Goal: Obtain resource: Download file/media

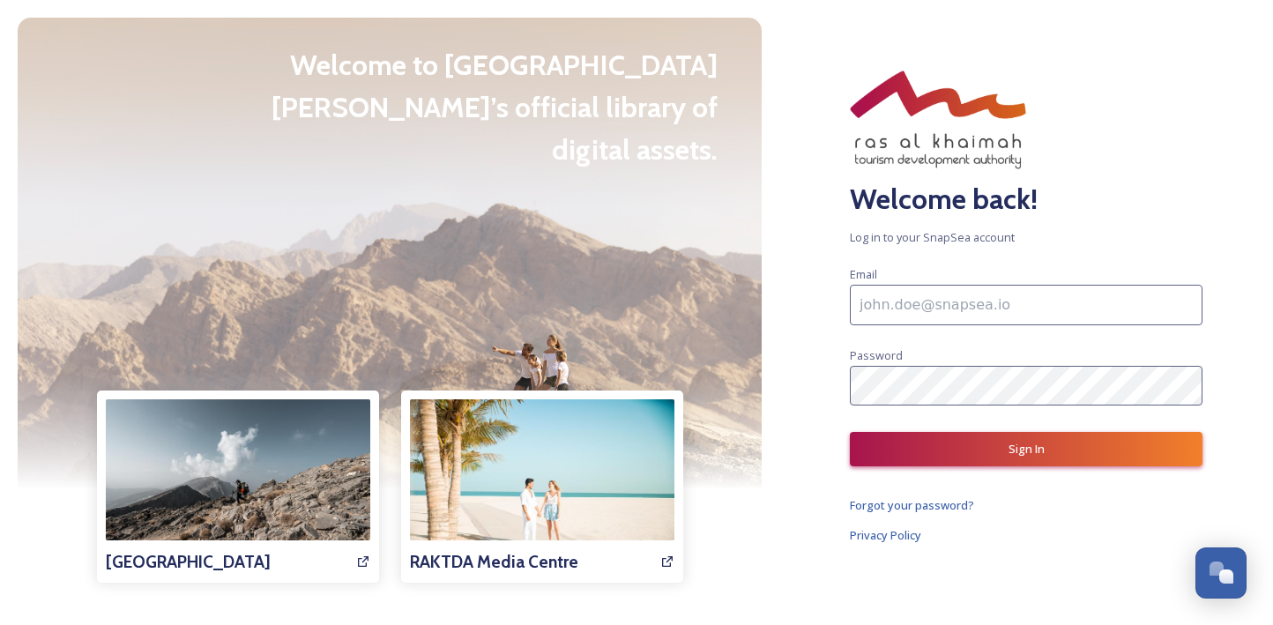
click at [955, 303] on input at bounding box center [1026, 305] width 353 height 41
click at [975, 358] on div "Email Password" at bounding box center [1026, 335] width 353 height 142
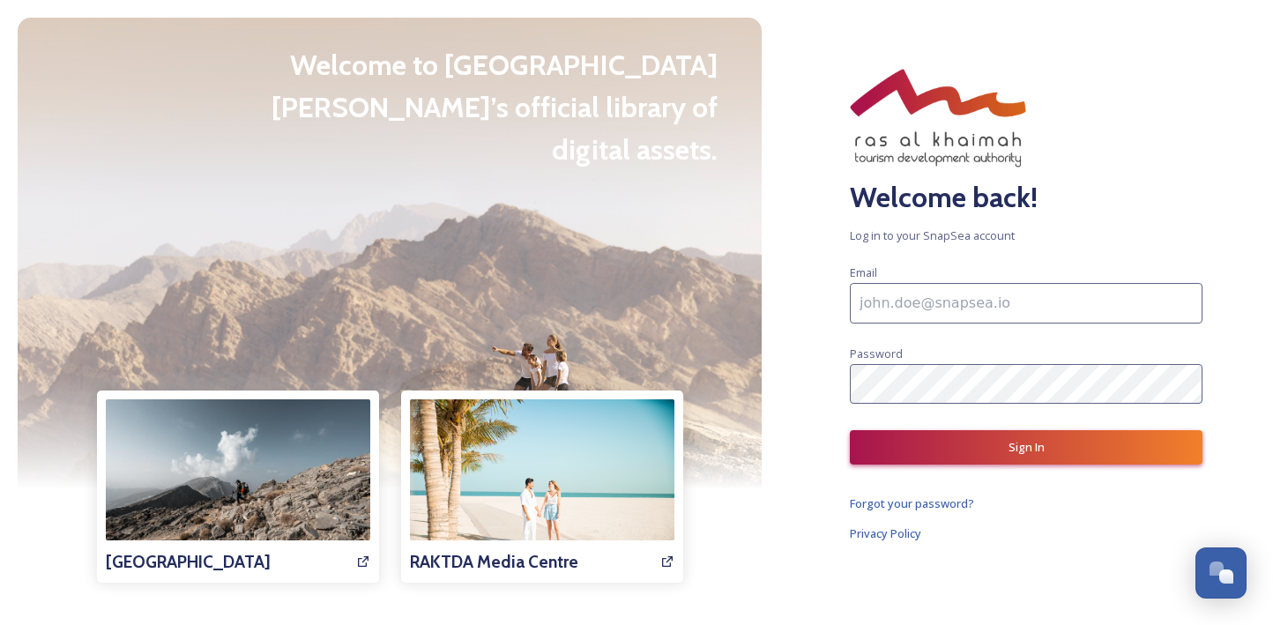
type input "[EMAIL_ADDRESS][DOMAIN_NAME]"
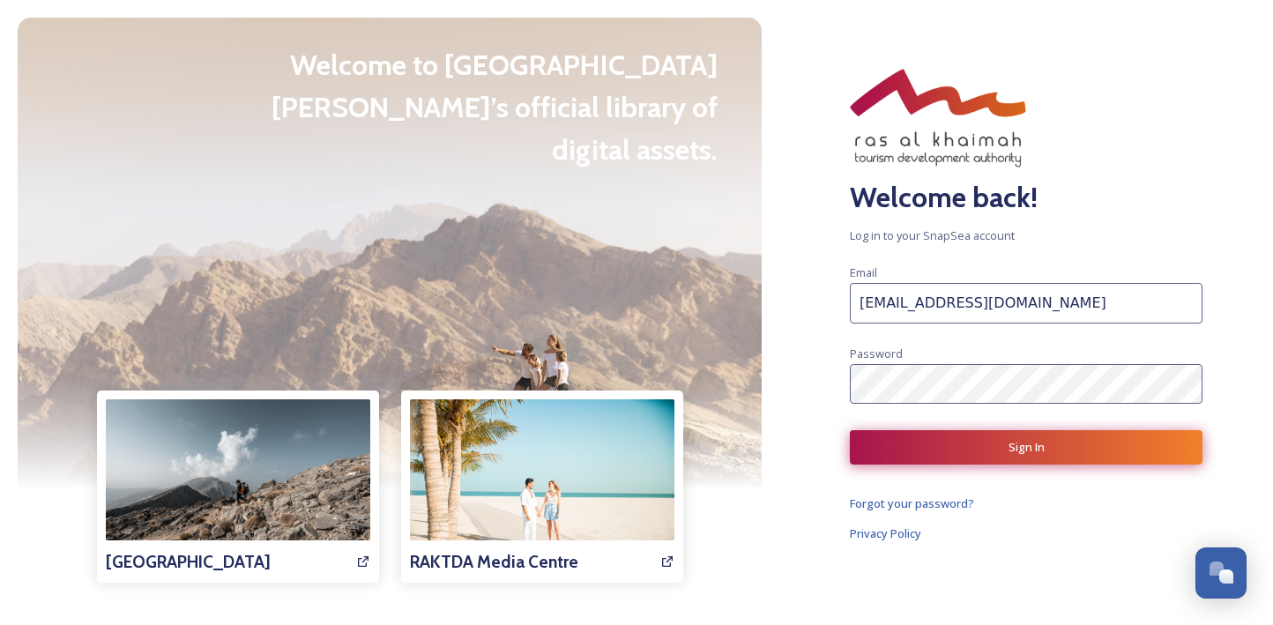
click at [956, 448] on button "Sign In" at bounding box center [1026, 447] width 353 height 34
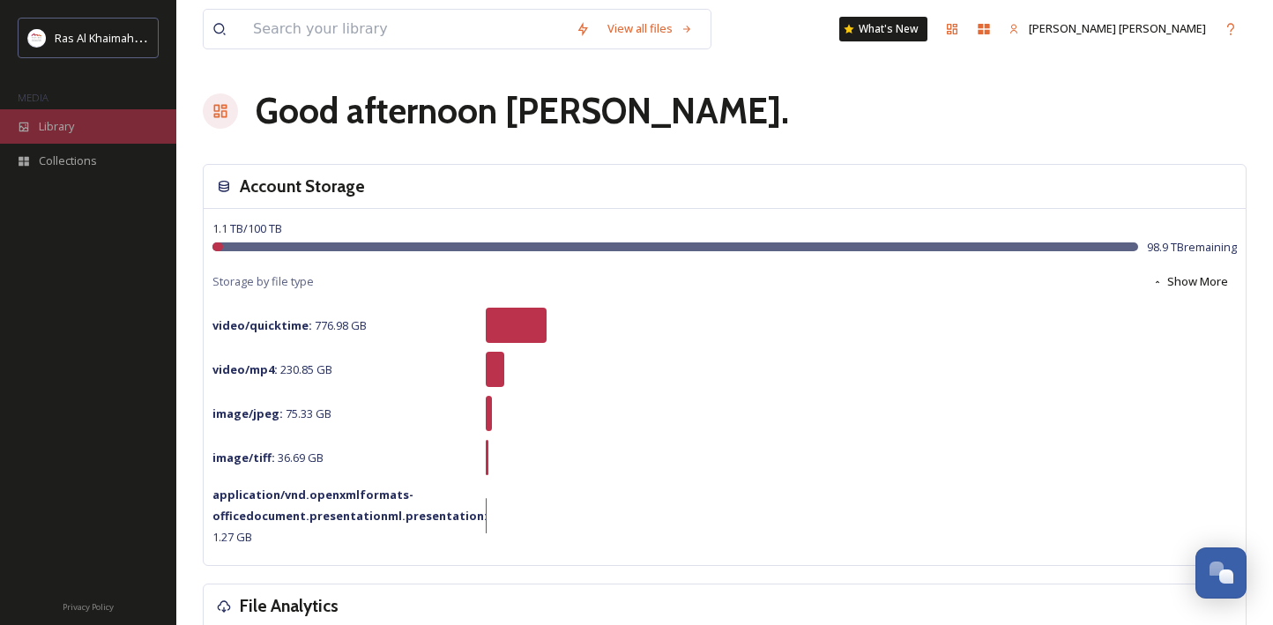
click at [117, 120] on div "Library" at bounding box center [88, 126] width 176 height 34
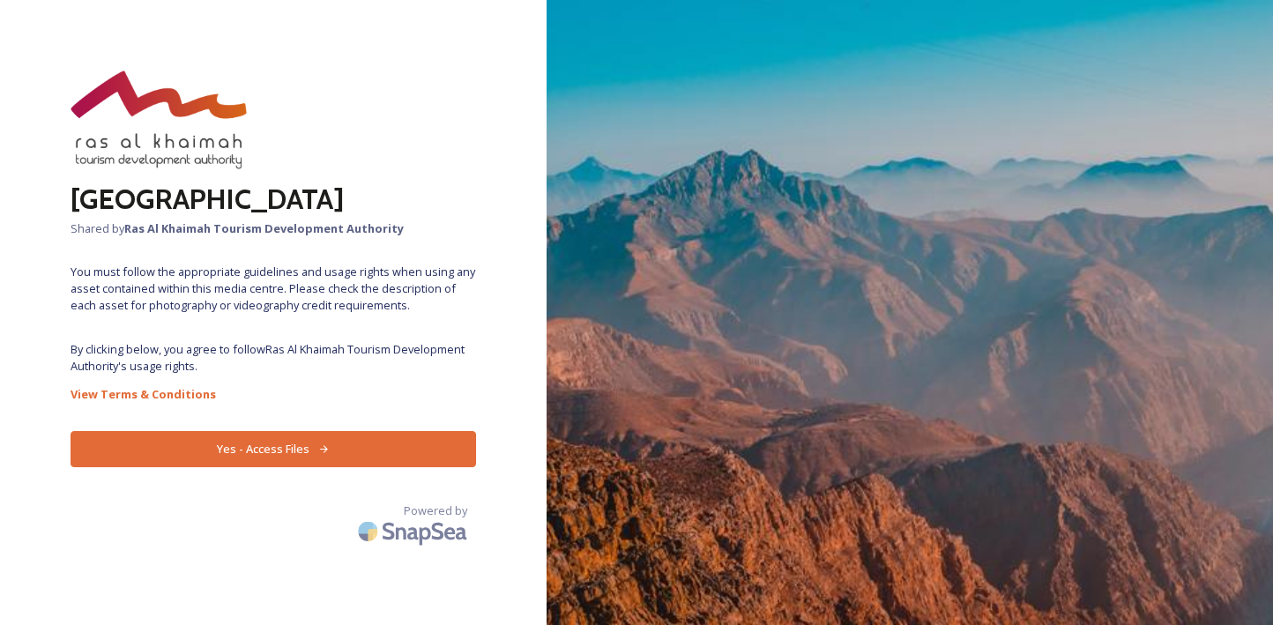
click at [420, 445] on button "Yes - Access Files" at bounding box center [274, 449] width 406 height 36
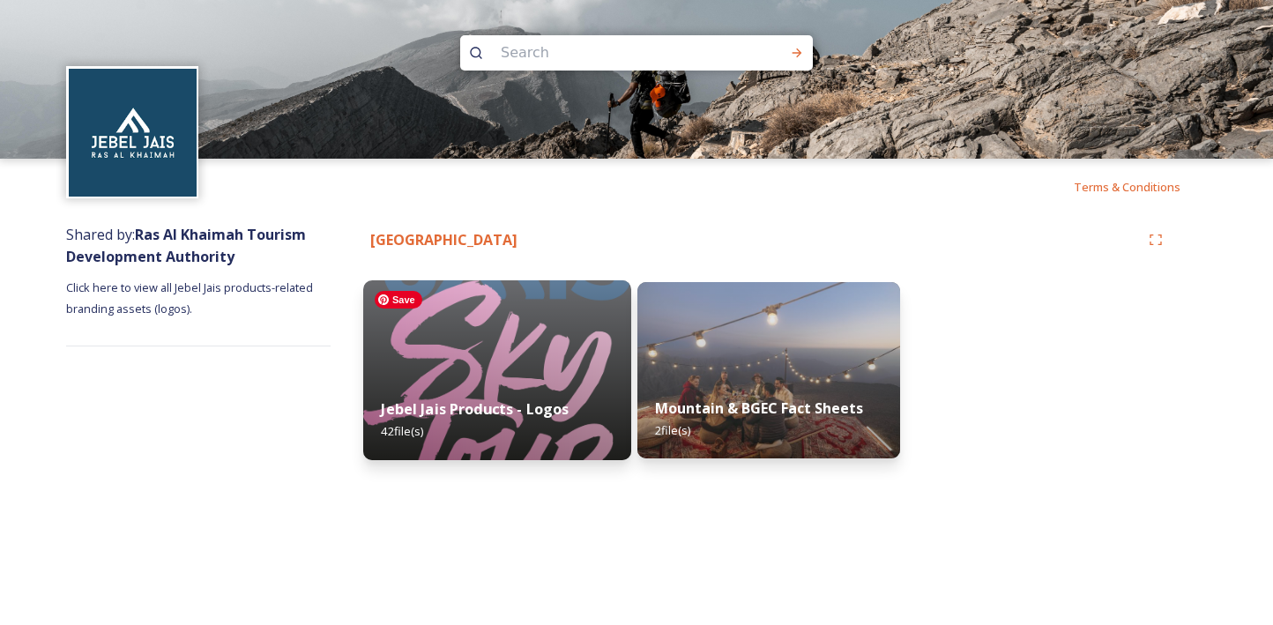
click at [516, 374] on img at bounding box center [497, 370] width 268 height 180
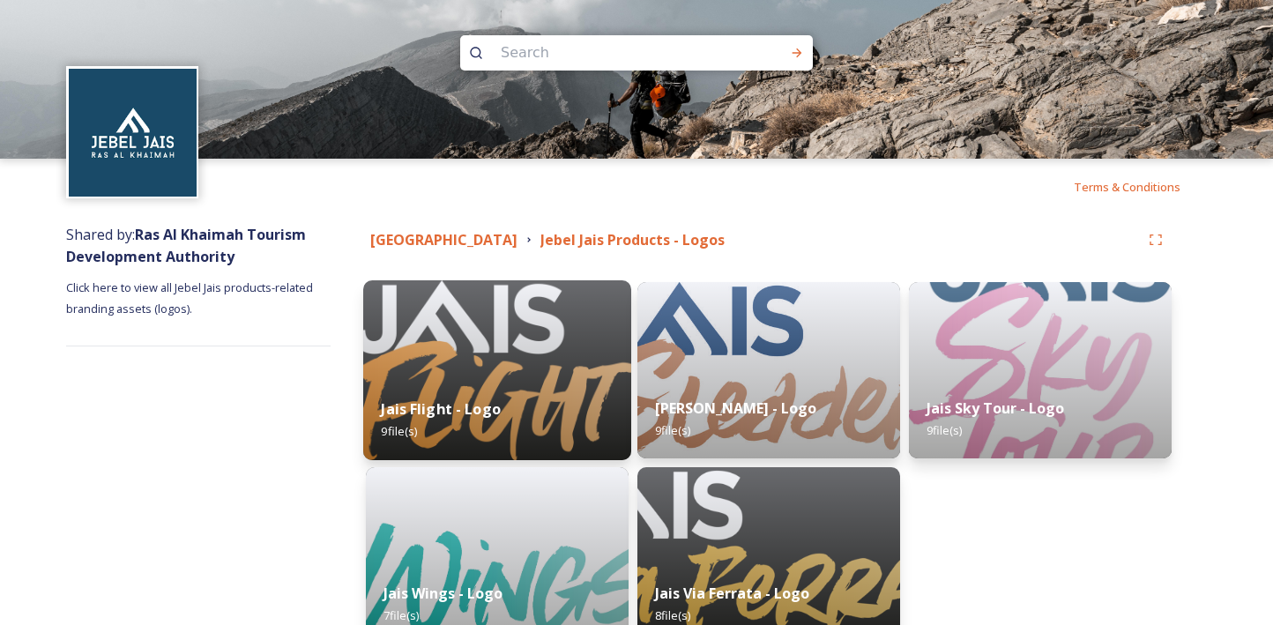
scroll to position [100, 0]
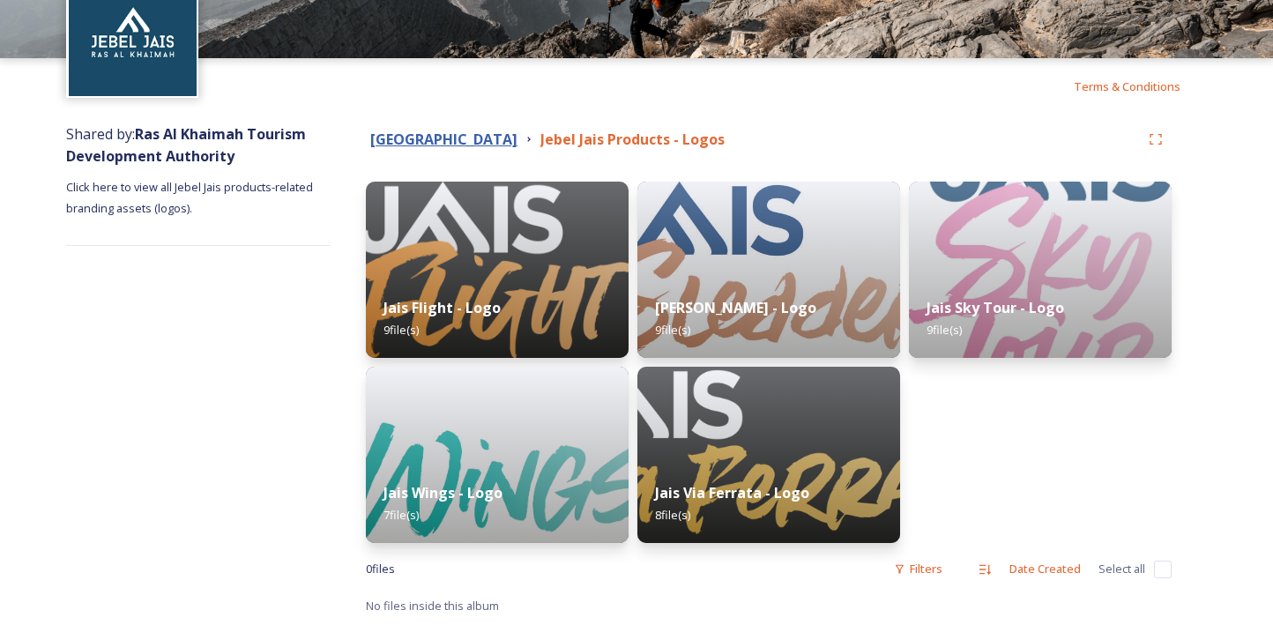
click at [464, 145] on strong "Jebel Jais Media Centre" at bounding box center [443, 139] width 147 height 19
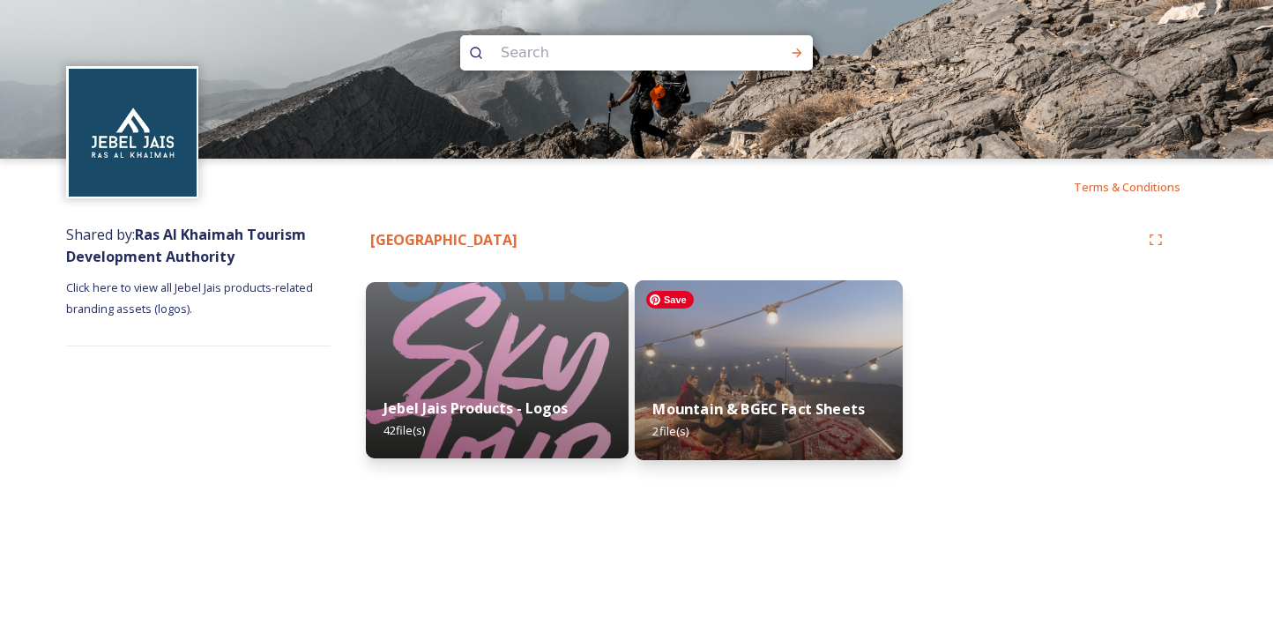
click at [671, 346] on img at bounding box center [769, 370] width 268 height 180
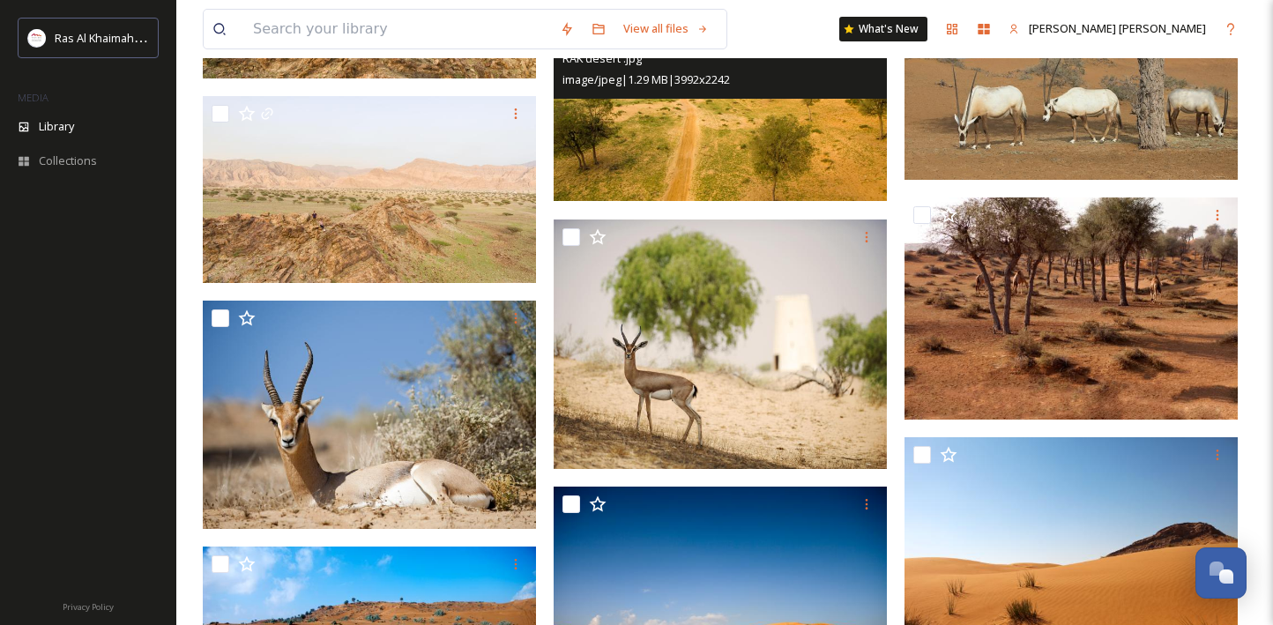
scroll to position [3559, 0]
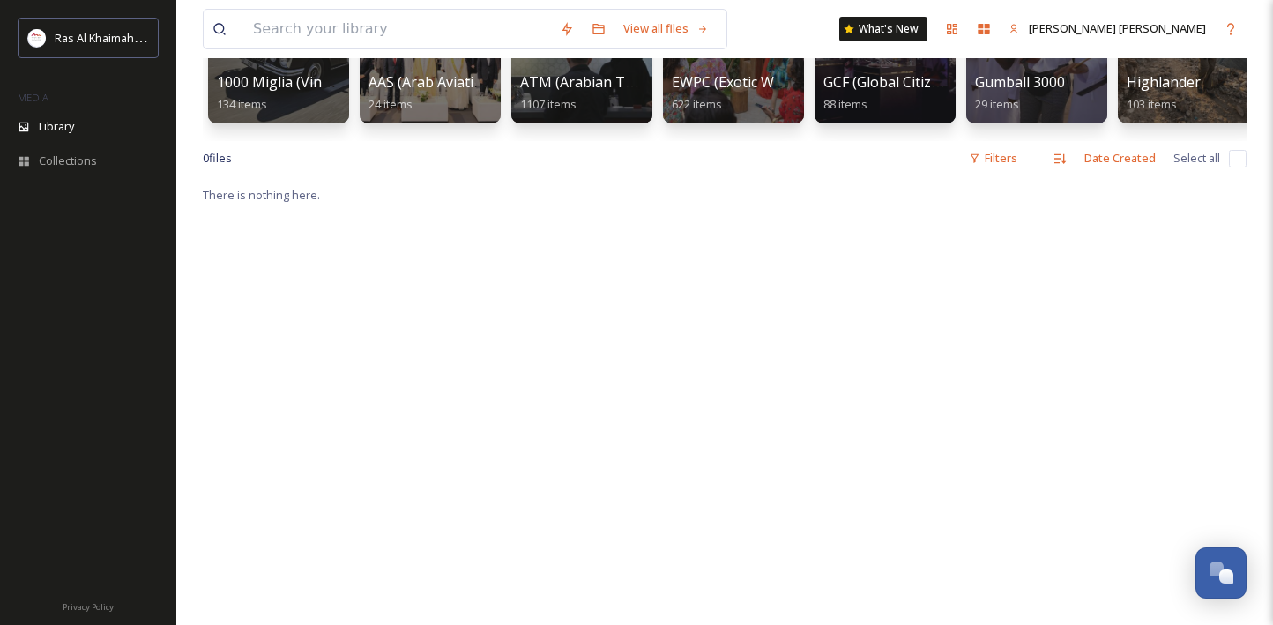
scroll to position [426, 0]
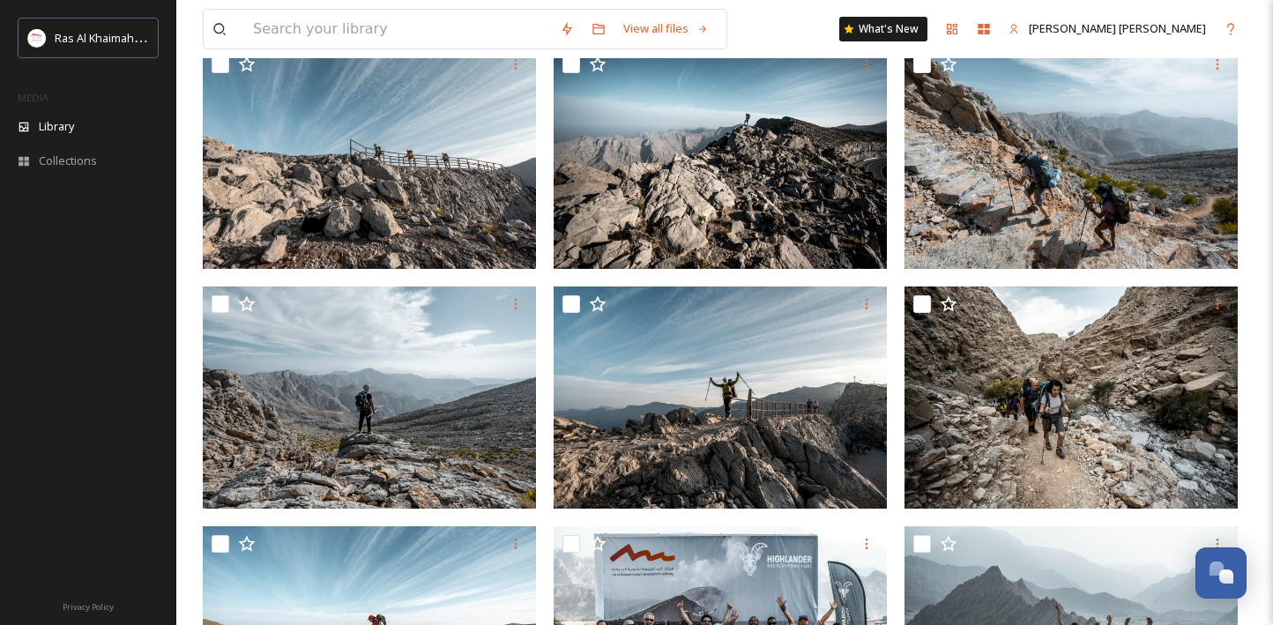
scroll to position [197, 0]
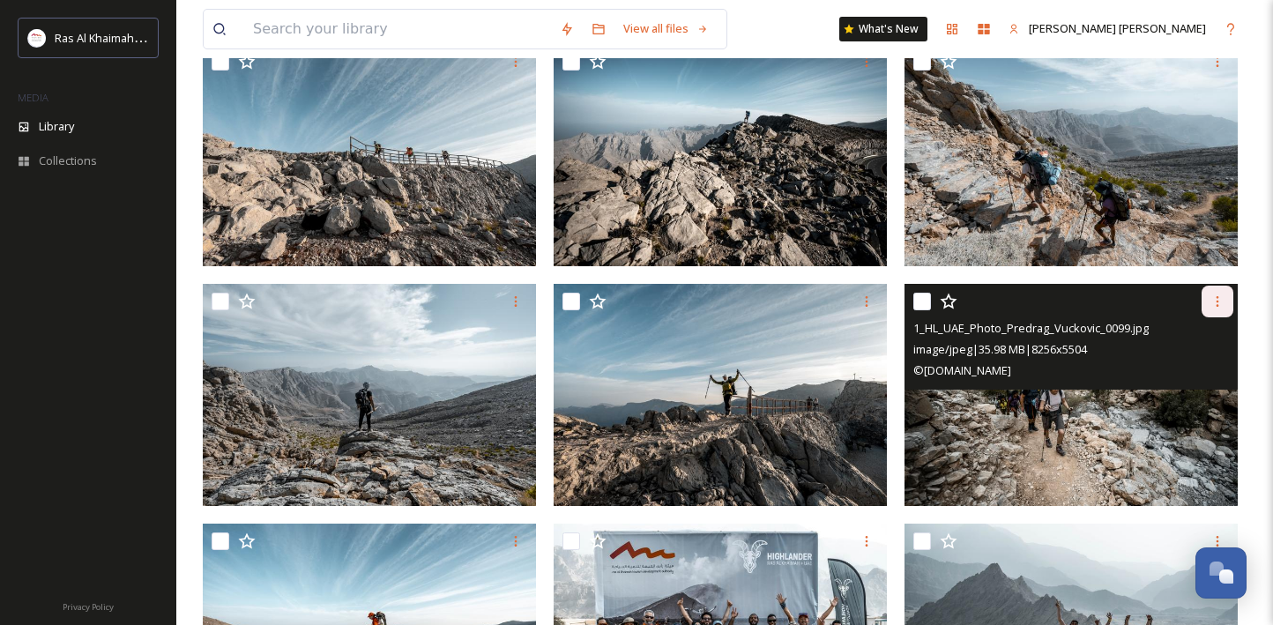
click at [1217, 315] on div at bounding box center [1218, 302] width 32 height 32
click at [924, 298] on input "checkbox" at bounding box center [922, 302] width 18 height 18
checkbox input "true"
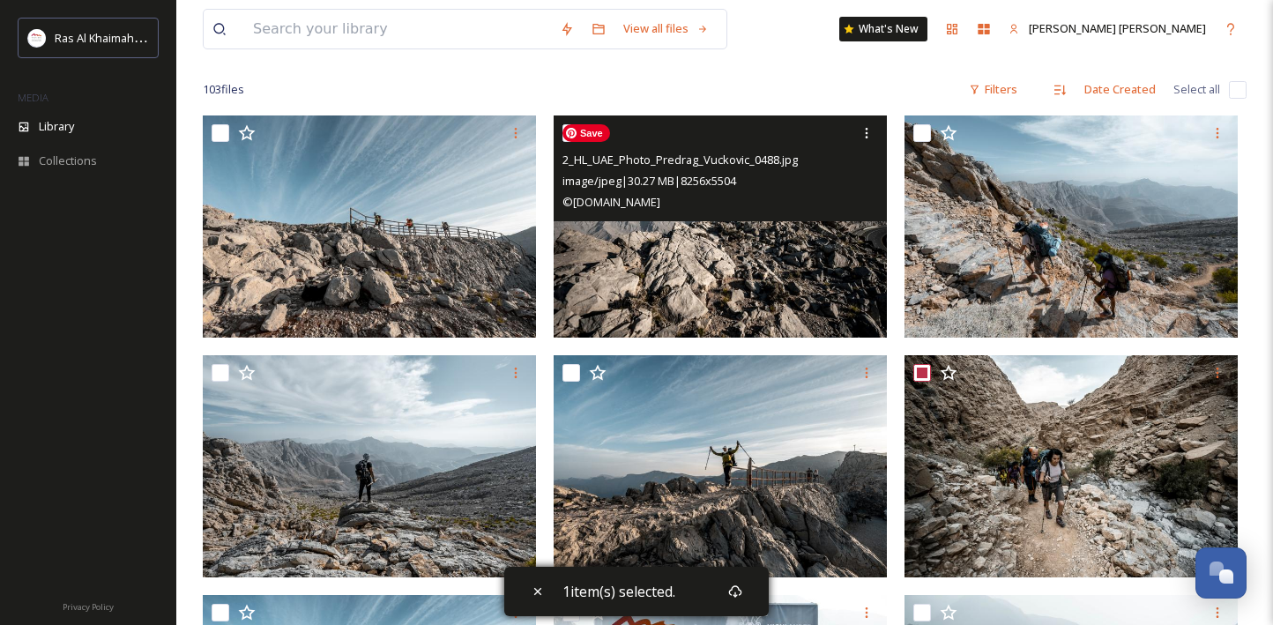
scroll to position [123, 0]
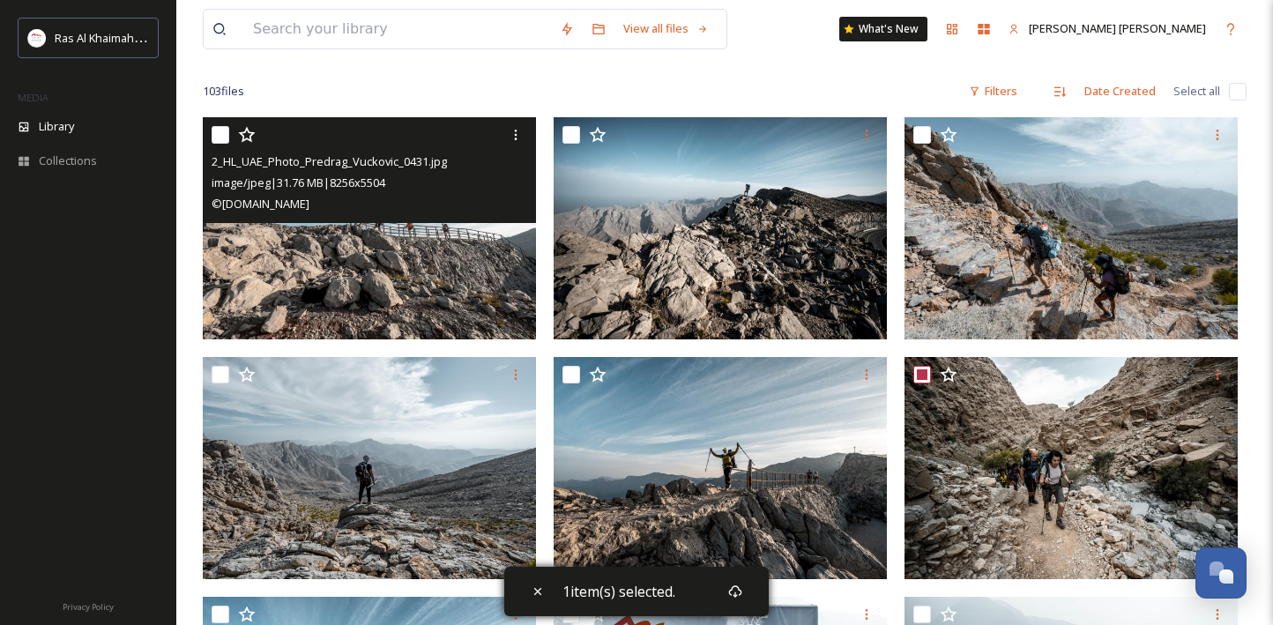
click at [223, 130] on input "checkbox" at bounding box center [221, 135] width 18 height 18
checkbox input "true"
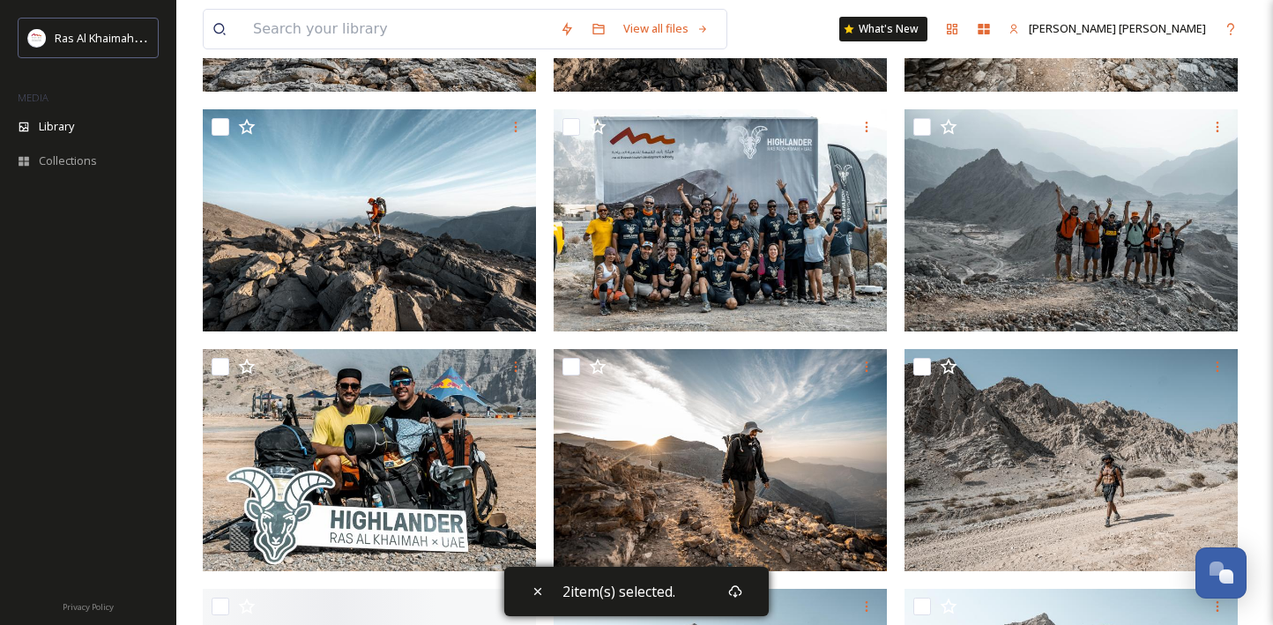
scroll to position [614, 0]
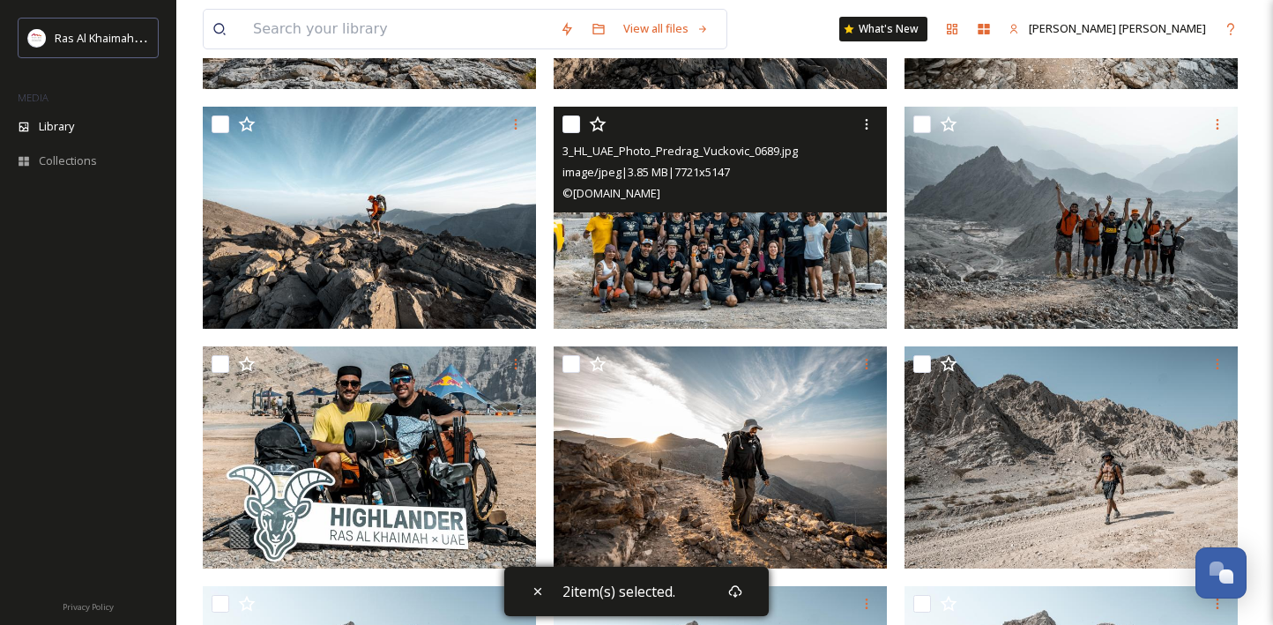
drag, startPoint x: 576, startPoint y: 123, endPoint x: 592, endPoint y: 123, distance: 15.9
click at [577, 124] on input "checkbox" at bounding box center [571, 124] width 18 height 18
checkbox input "true"
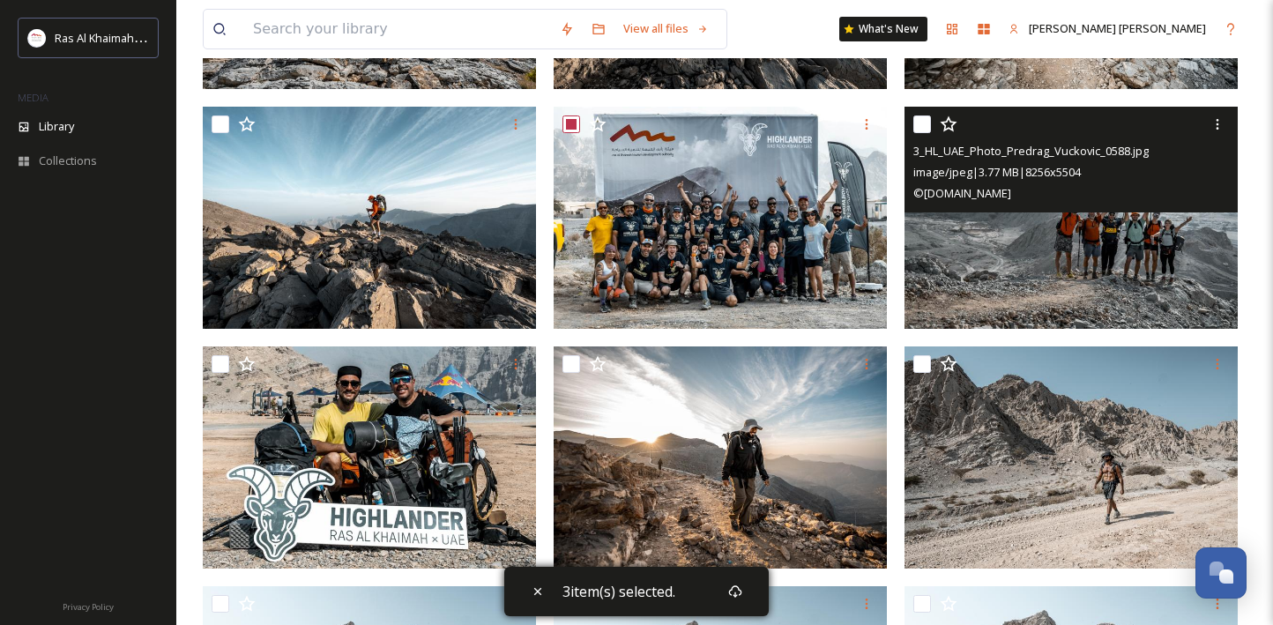
click at [918, 117] on input "checkbox" at bounding box center [922, 124] width 18 height 18
checkbox input "true"
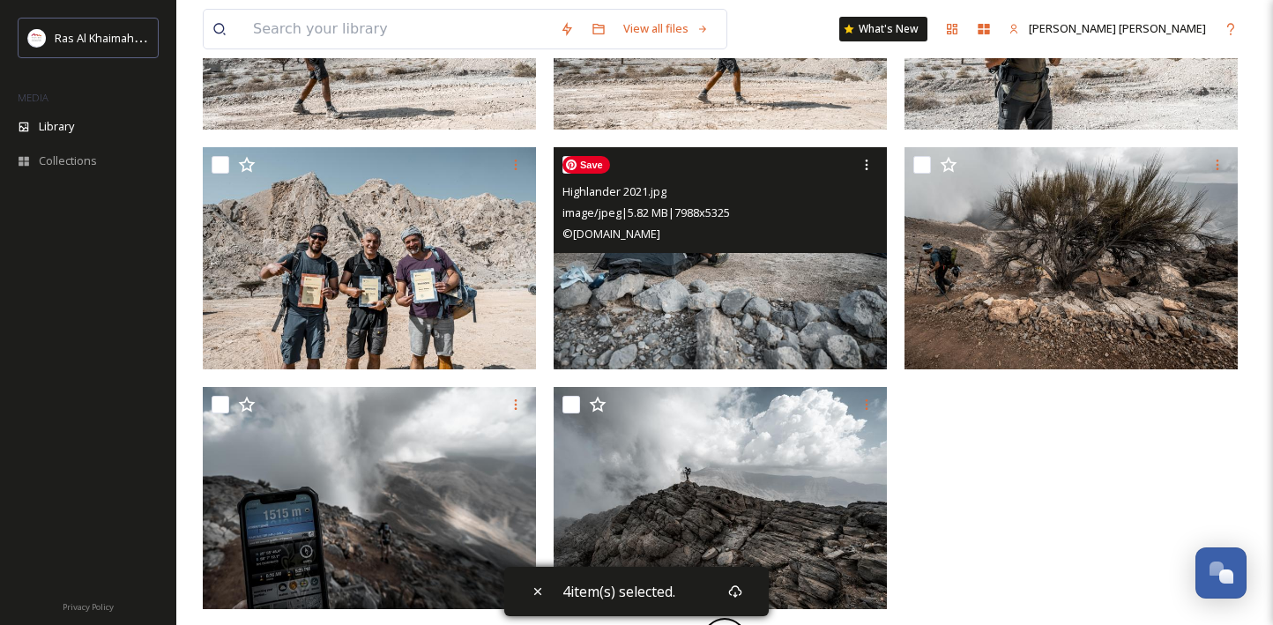
scroll to position [1334, 0]
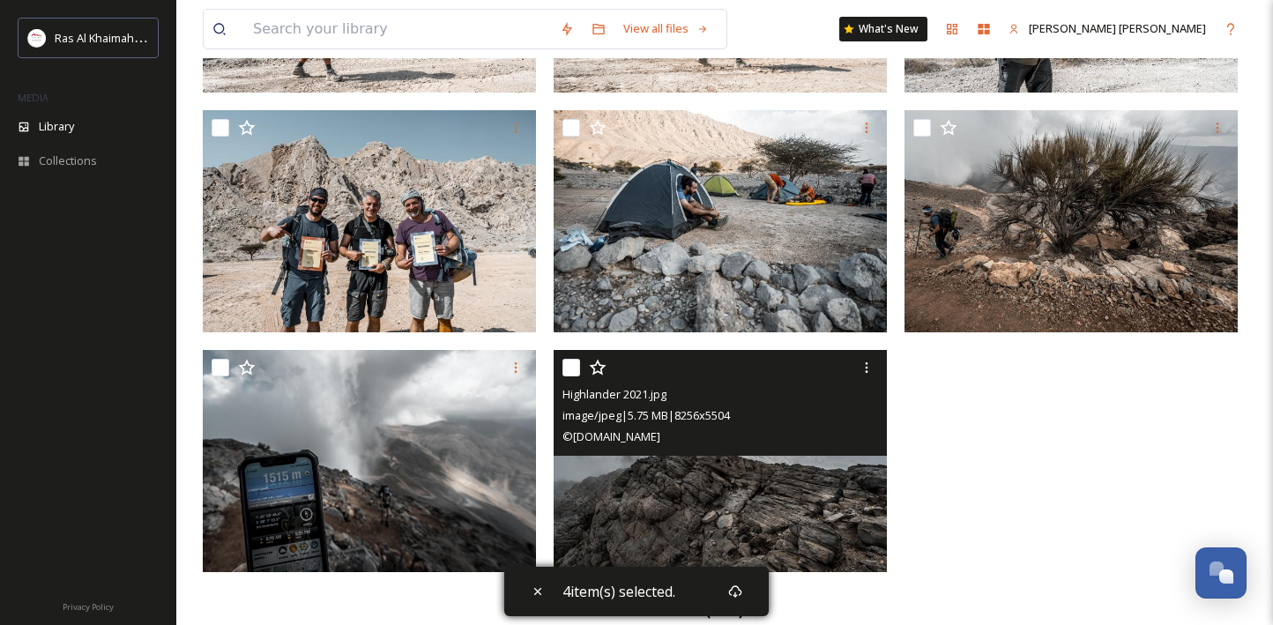
click at [575, 363] on input "checkbox" at bounding box center [571, 368] width 18 height 18
checkbox input "true"
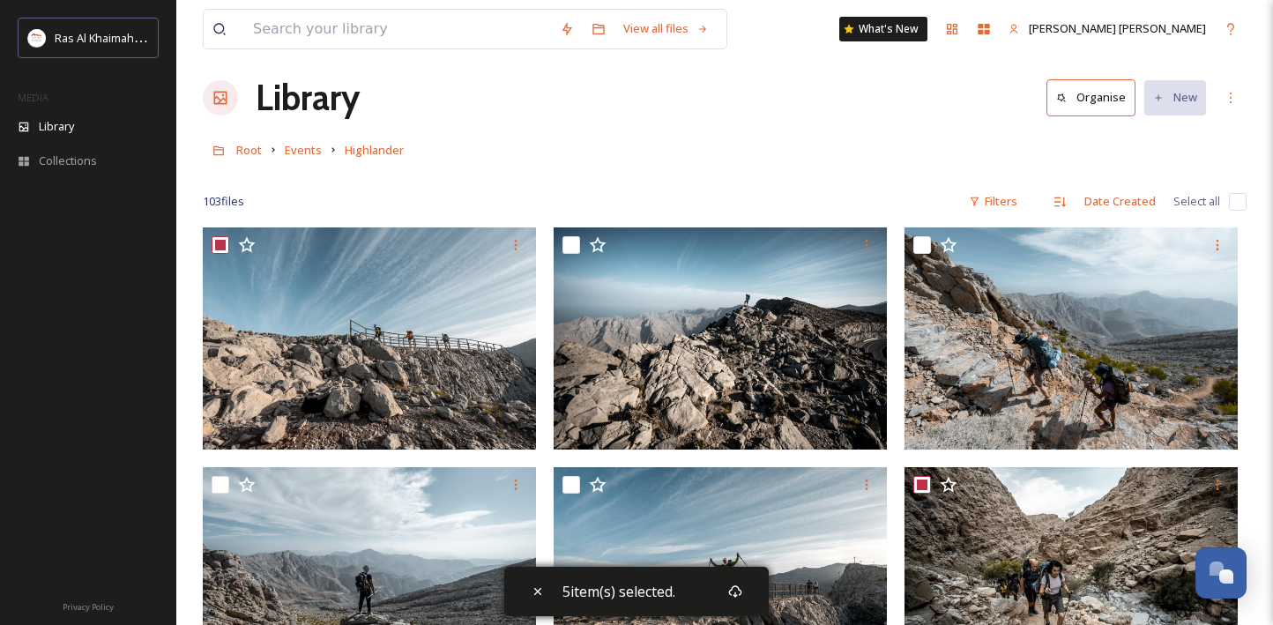
scroll to position [0, 0]
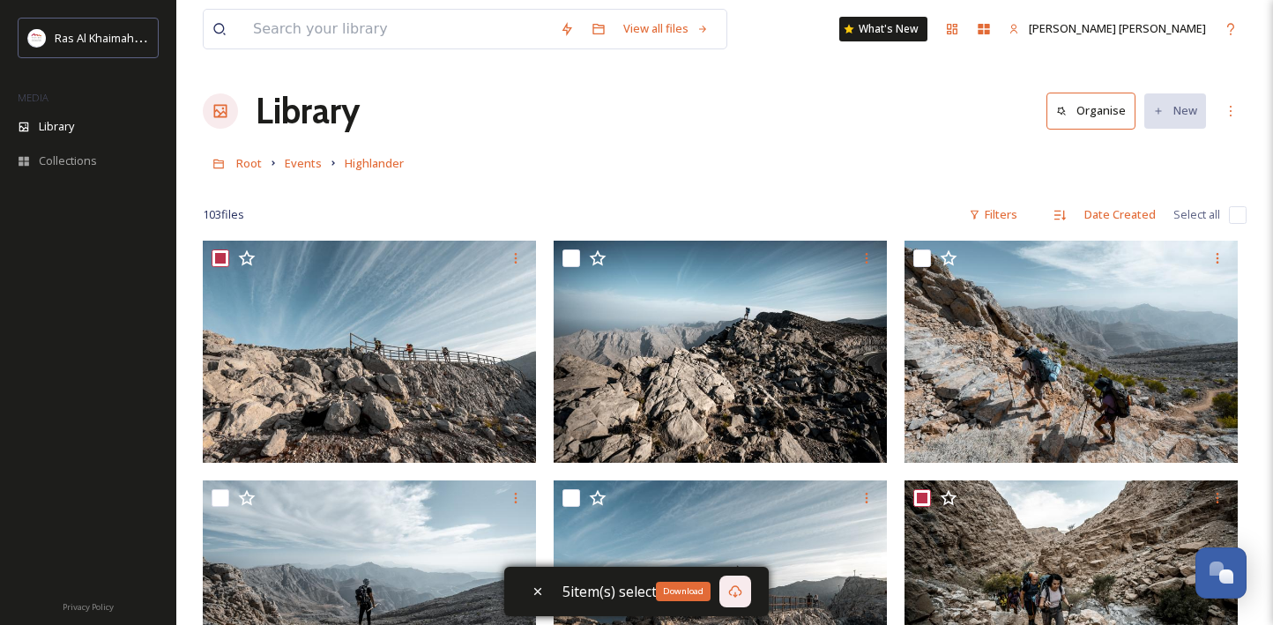
click at [736, 589] on icon at bounding box center [735, 591] width 14 height 14
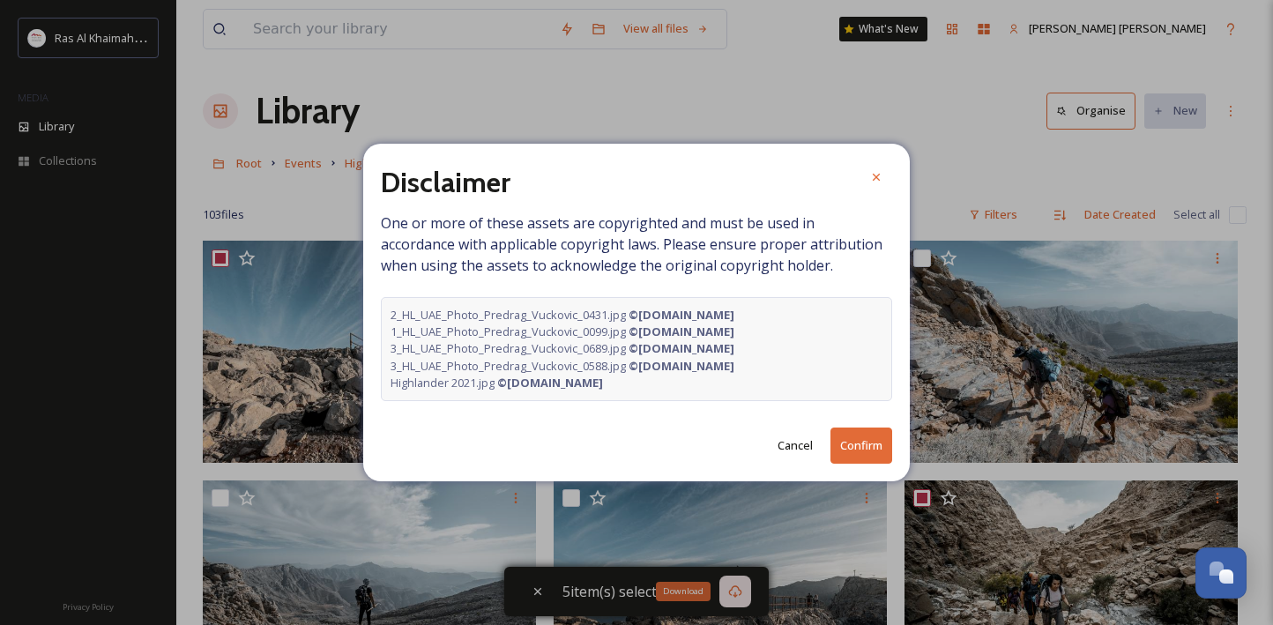
click at [845, 447] on button "Confirm" at bounding box center [861, 446] width 62 height 36
